Goal: Obtain resource: Download file/media

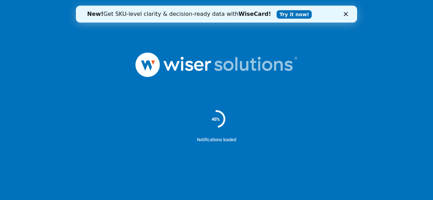
click at [344, 13] on polygon "Close" at bounding box center [346, 14] width 4 height 4
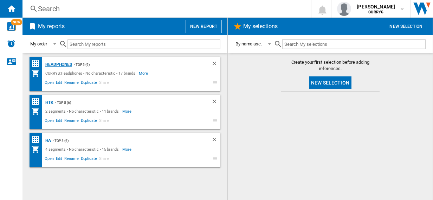
click at [58, 64] on div "Headphones" at bounding box center [58, 64] width 28 height 9
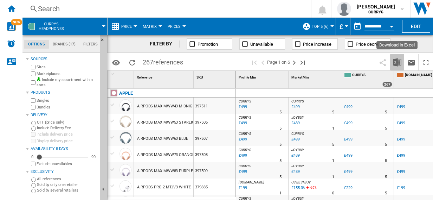
click at [397, 62] on img "Download in Excel" at bounding box center [397, 62] width 8 height 8
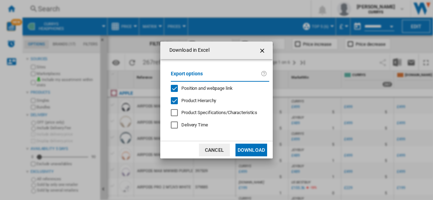
click at [254, 149] on button "Download" at bounding box center [251, 149] width 32 height 13
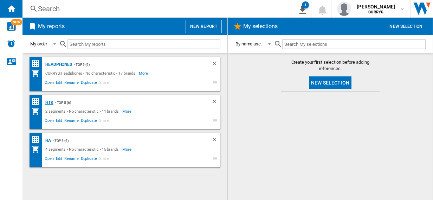
click at [48, 100] on div "HTK" at bounding box center [49, 102] width 10 height 9
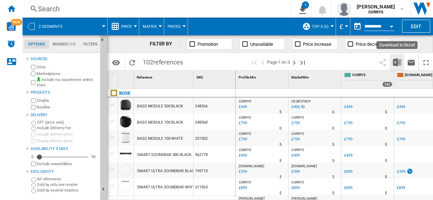
click at [396, 62] on img "Download in Excel" at bounding box center [397, 62] width 8 height 8
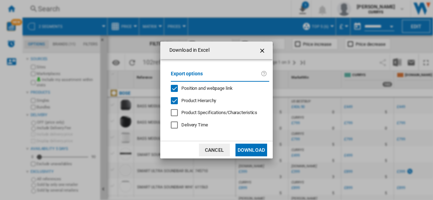
click at [252, 148] on button "Download" at bounding box center [251, 149] width 32 height 13
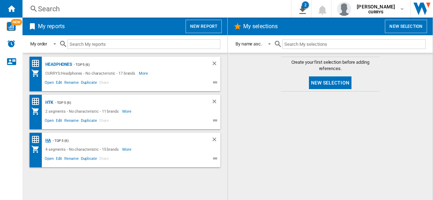
click at [47, 139] on div "HA" at bounding box center [47, 140] width 7 height 9
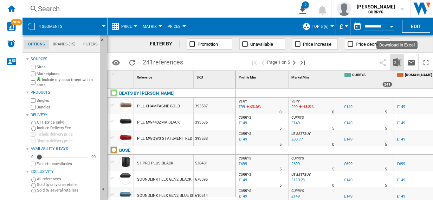
click at [396, 61] on img "Download in Excel" at bounding box center [397, 62] width 8 height 8
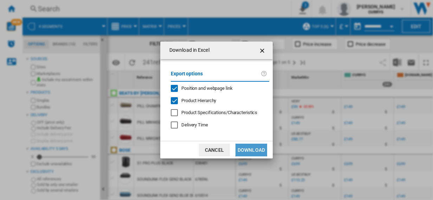
click at [249, 149] on button "Download" at bounding box center [251, 149] width 32 height 13
